Goal: Download file/media

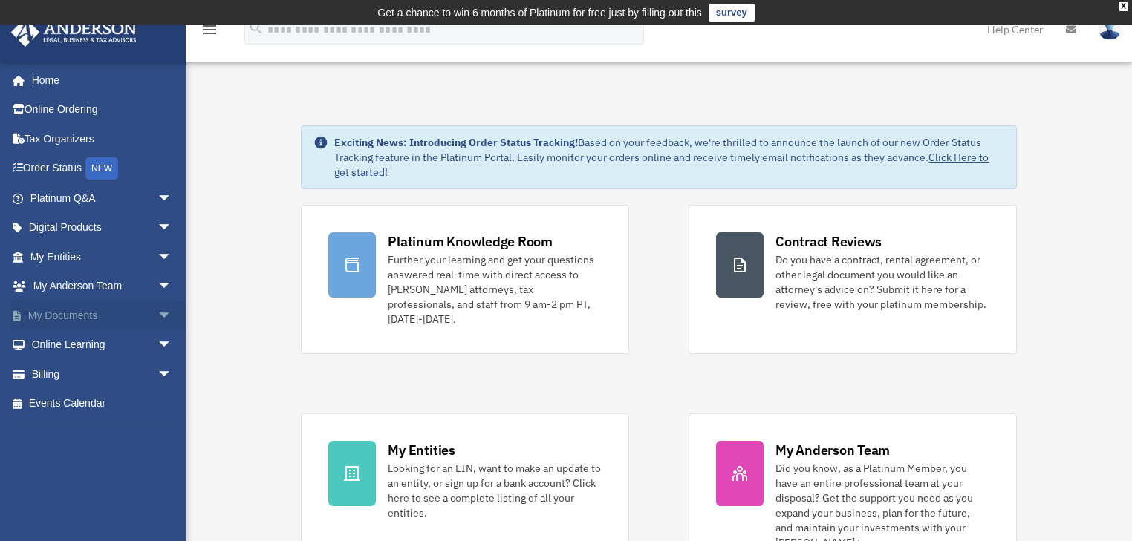
click at [157, 316] on span "arrow_drop_down" at bounding box center [172, 316] width 30 height 30
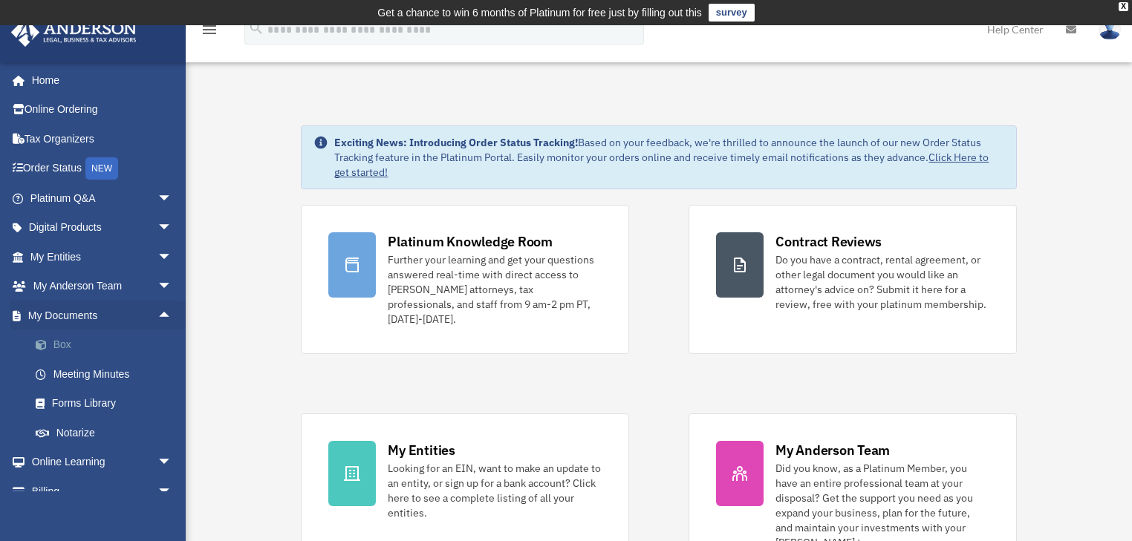
click at [65, 342] on link "Box" at bounding box center [108, 345] width 174 height 30
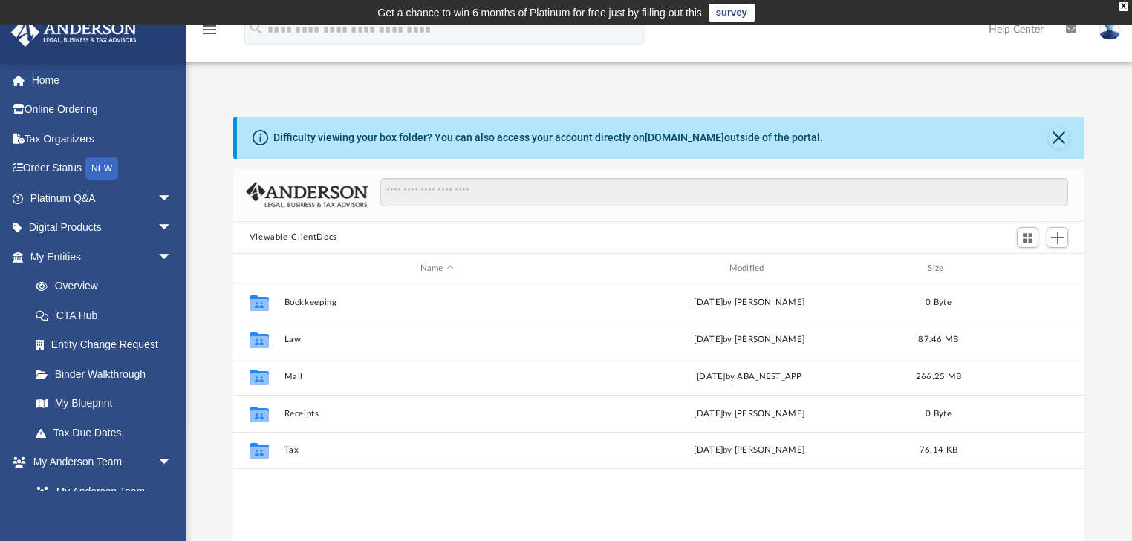
scroll to position [328, 843]
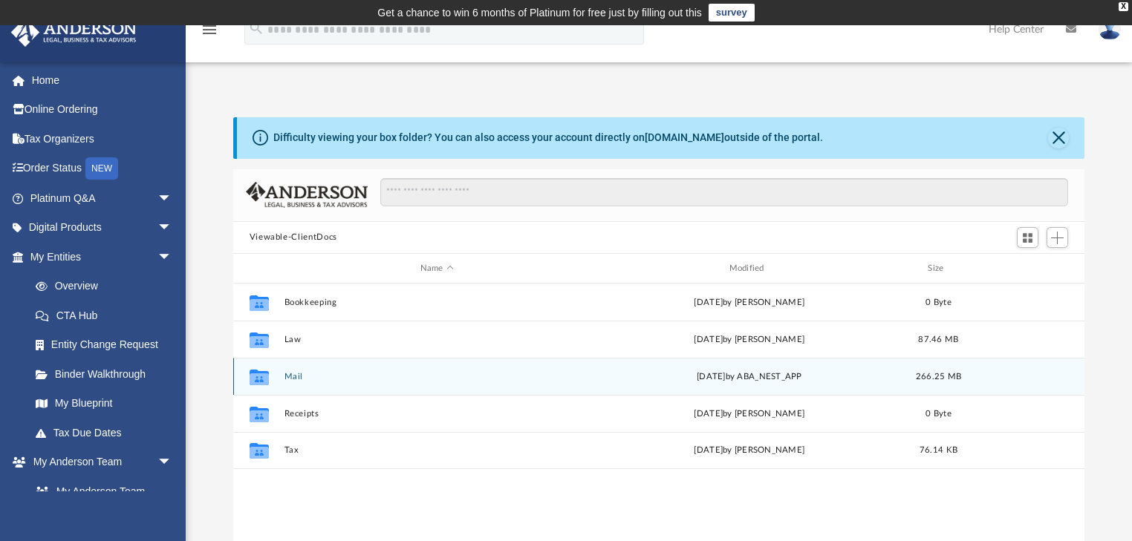
click at [294, 372] on button "Mail" at bounding box center [437, 377] width 306 height 10
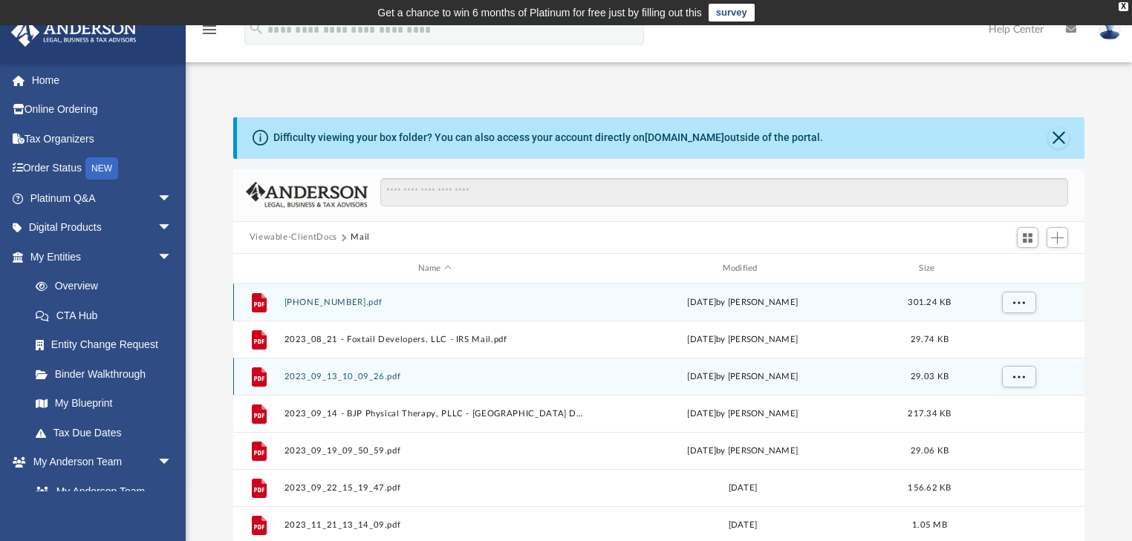
scroll to position [282, 843]
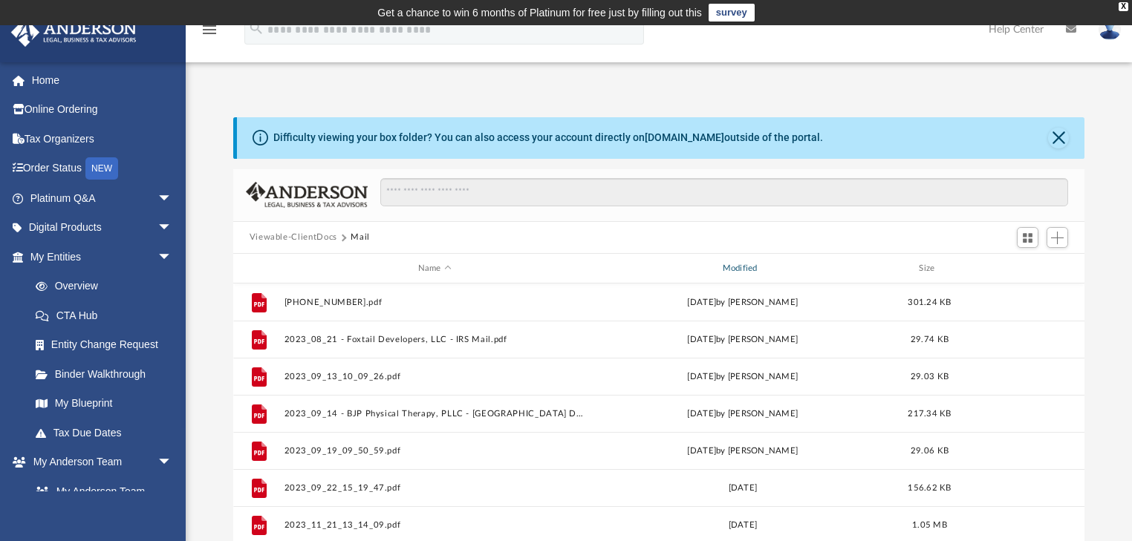
click at [751, 267] on div "Modified" at bounding box center [741, 268] width 301 height 13
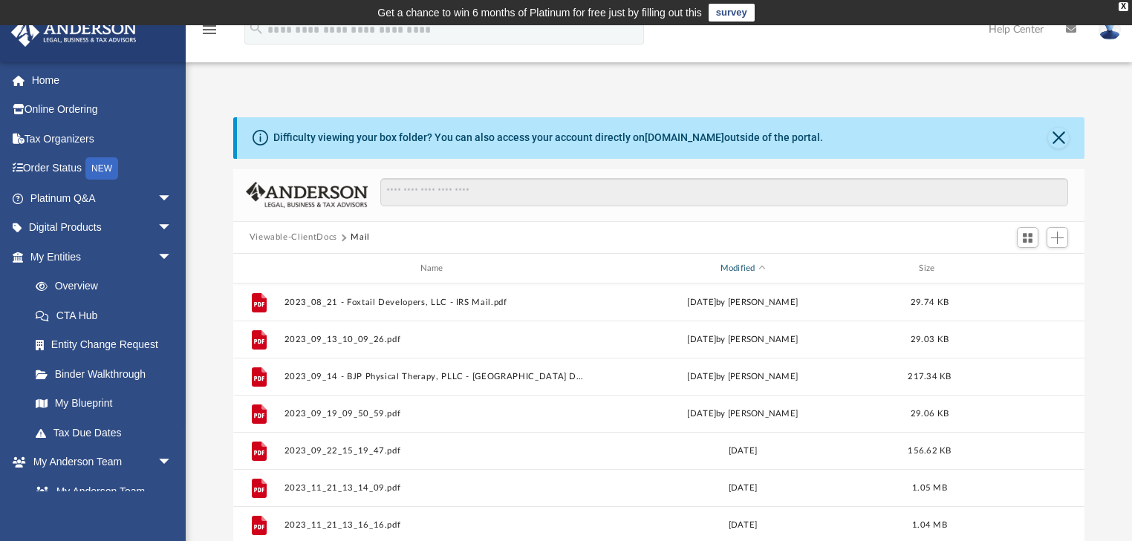
click at [751, 267] on div "Modified" at bounding box center [741, 268] width 301 height 13
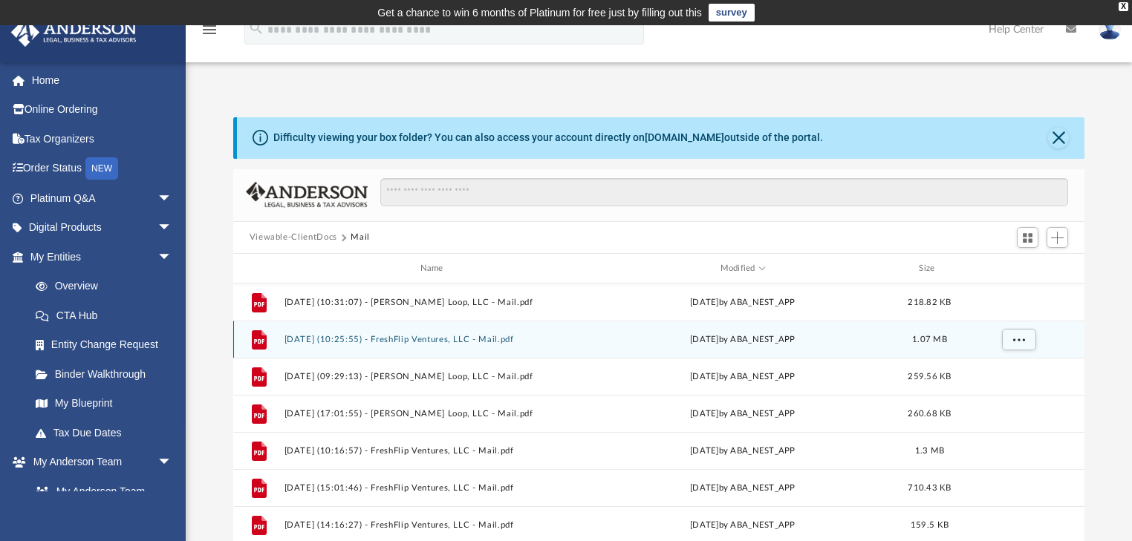
click at [475, 340] on button "[DATE] (10:25:55) - FreshFlip Ventures, LLC - Mail.pdf" at bounding box center [434, 340] width 301 height 10
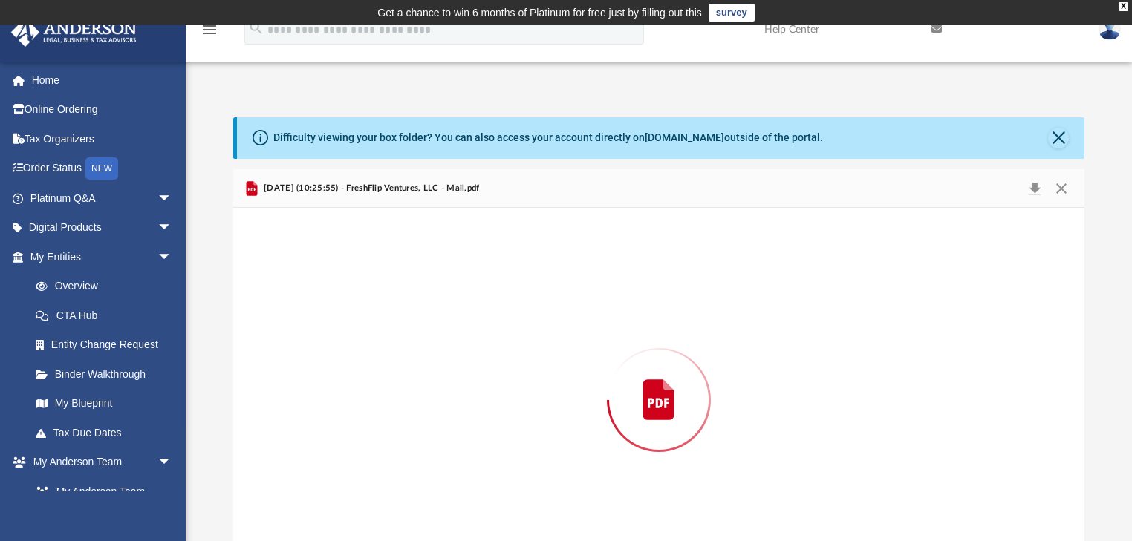
scroll to position [50, 0]
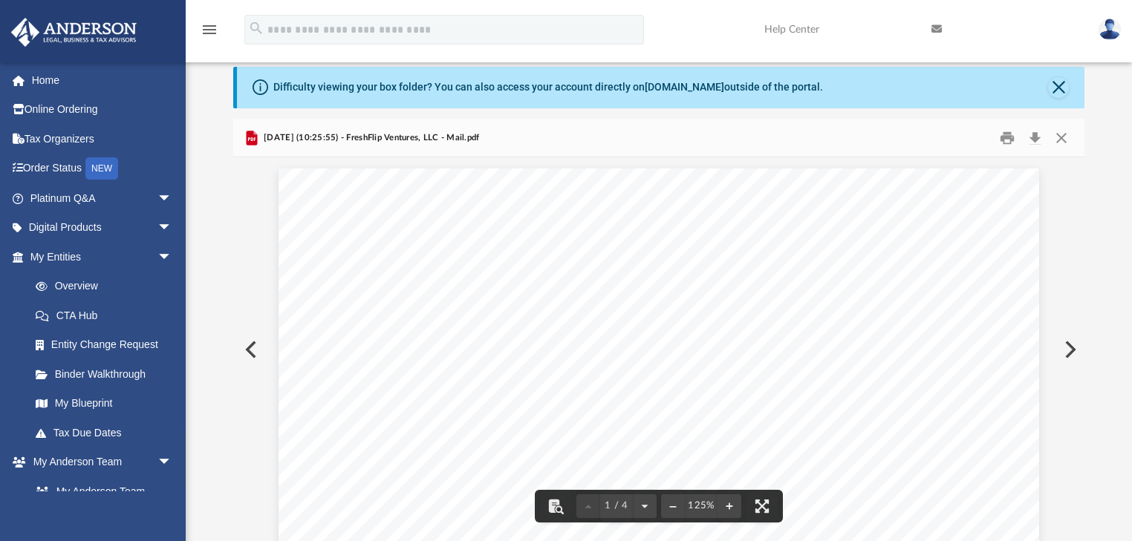
click at [1073, 348] on button "Preview" at bounding box center [1068, 350] width 33 height 42
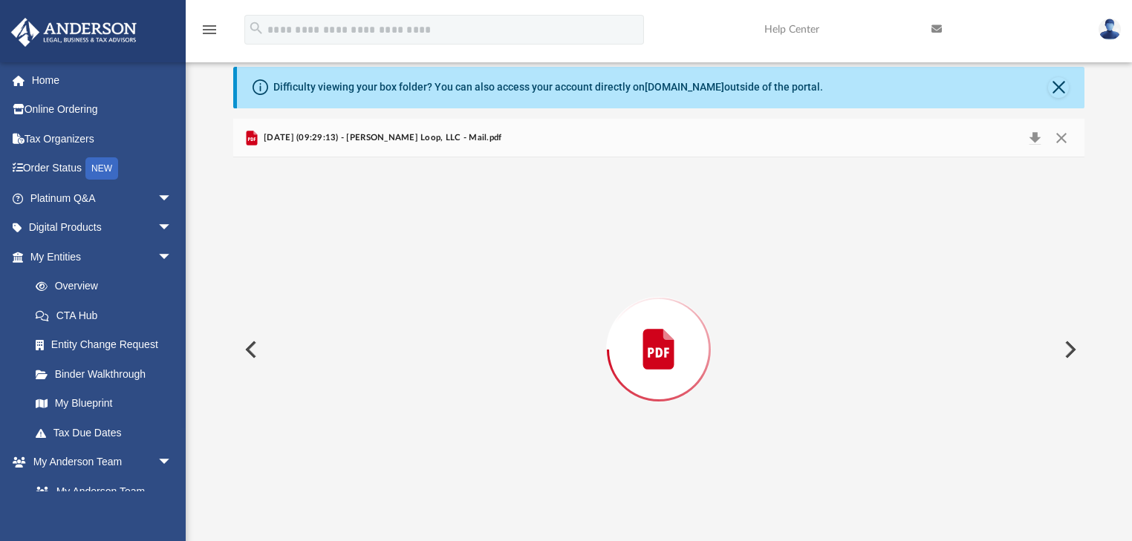
click at [1074, 348] on button "Preview" at bounding box center [1068, 350] width 33 height 42
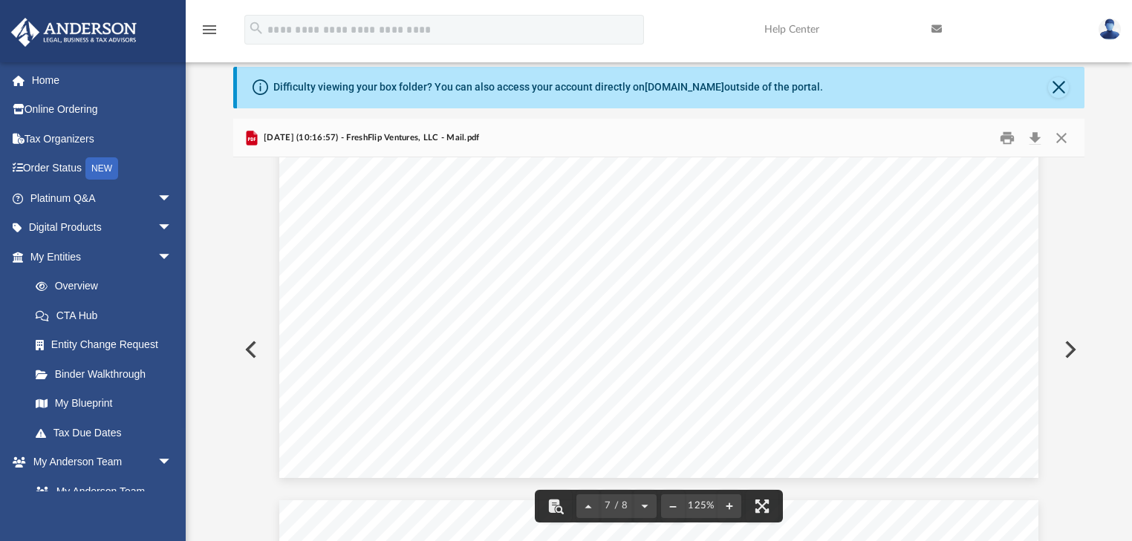
scroll to position [6713, 0]
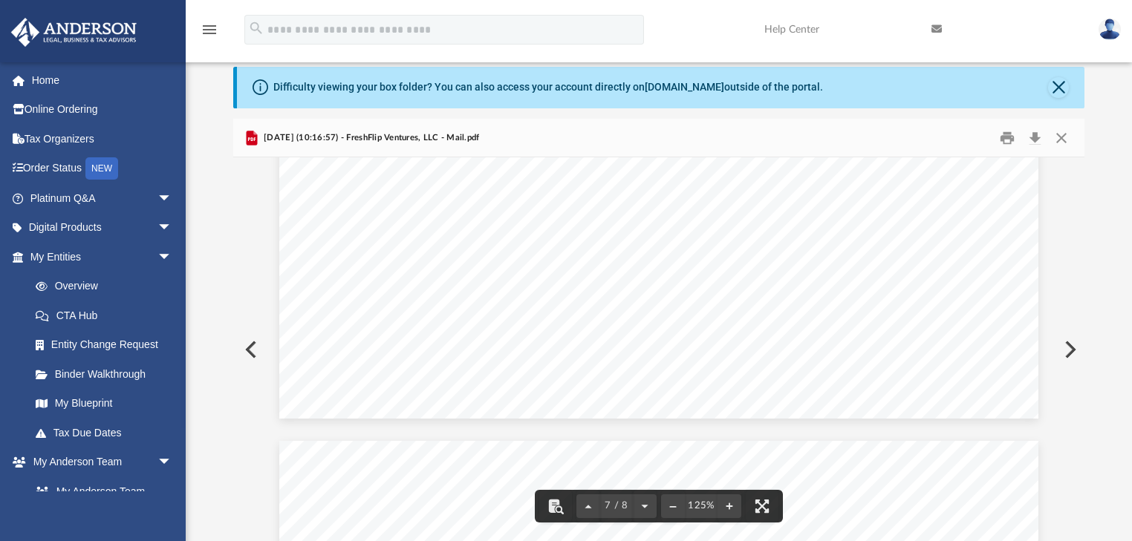
click at [1072, 348] on button "Preview" at bounding box center [1068, 350] width 33 height 42
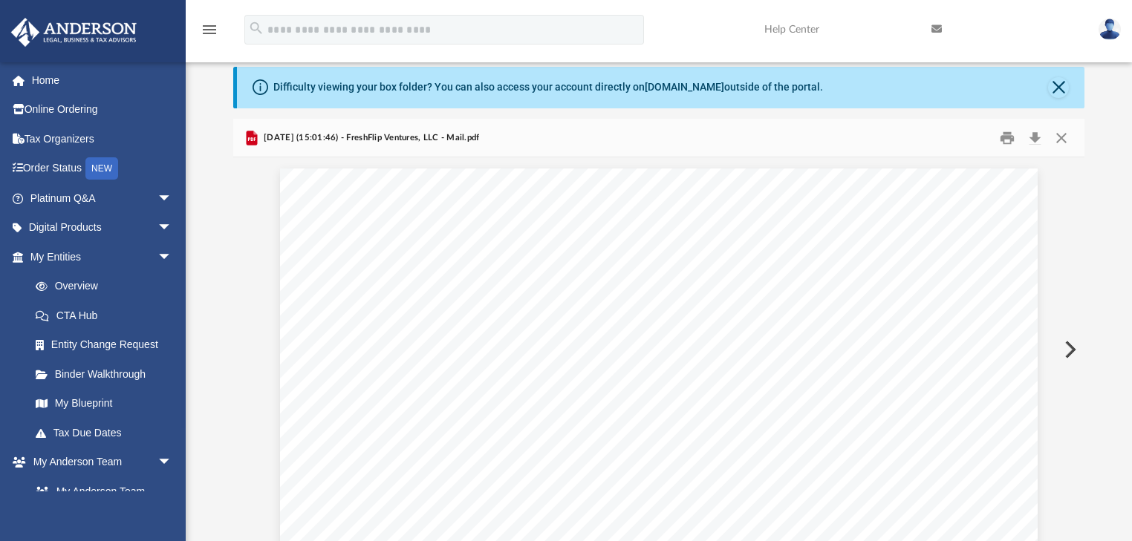
click at [1072, 348] on button "Preview" at bounding box center [1068, 350] width 33 height 42
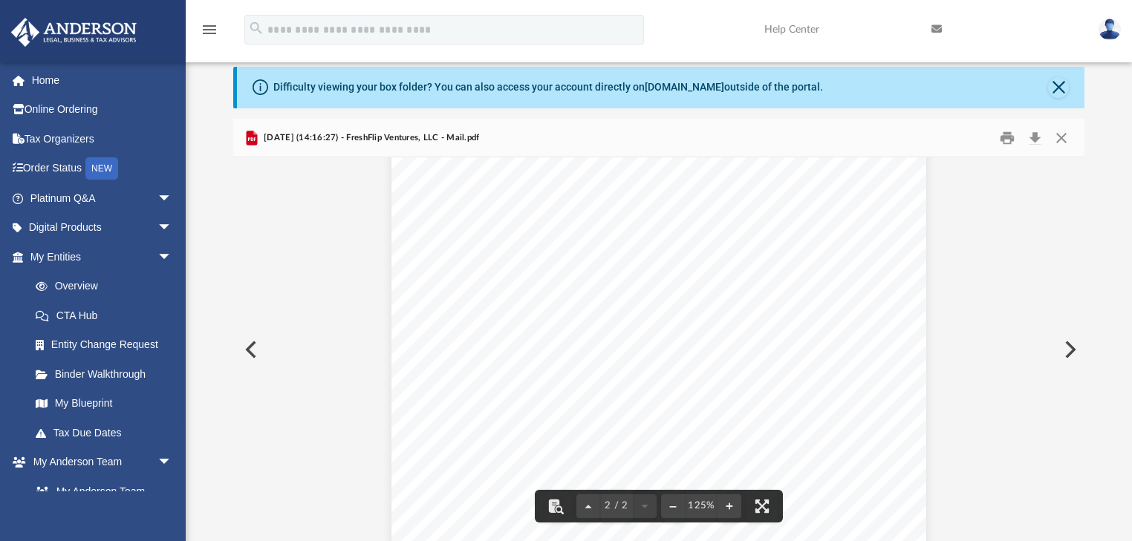
scroll to position [994, 0]
